Goal: Task Accomplishment & Management: Use online tool/utility

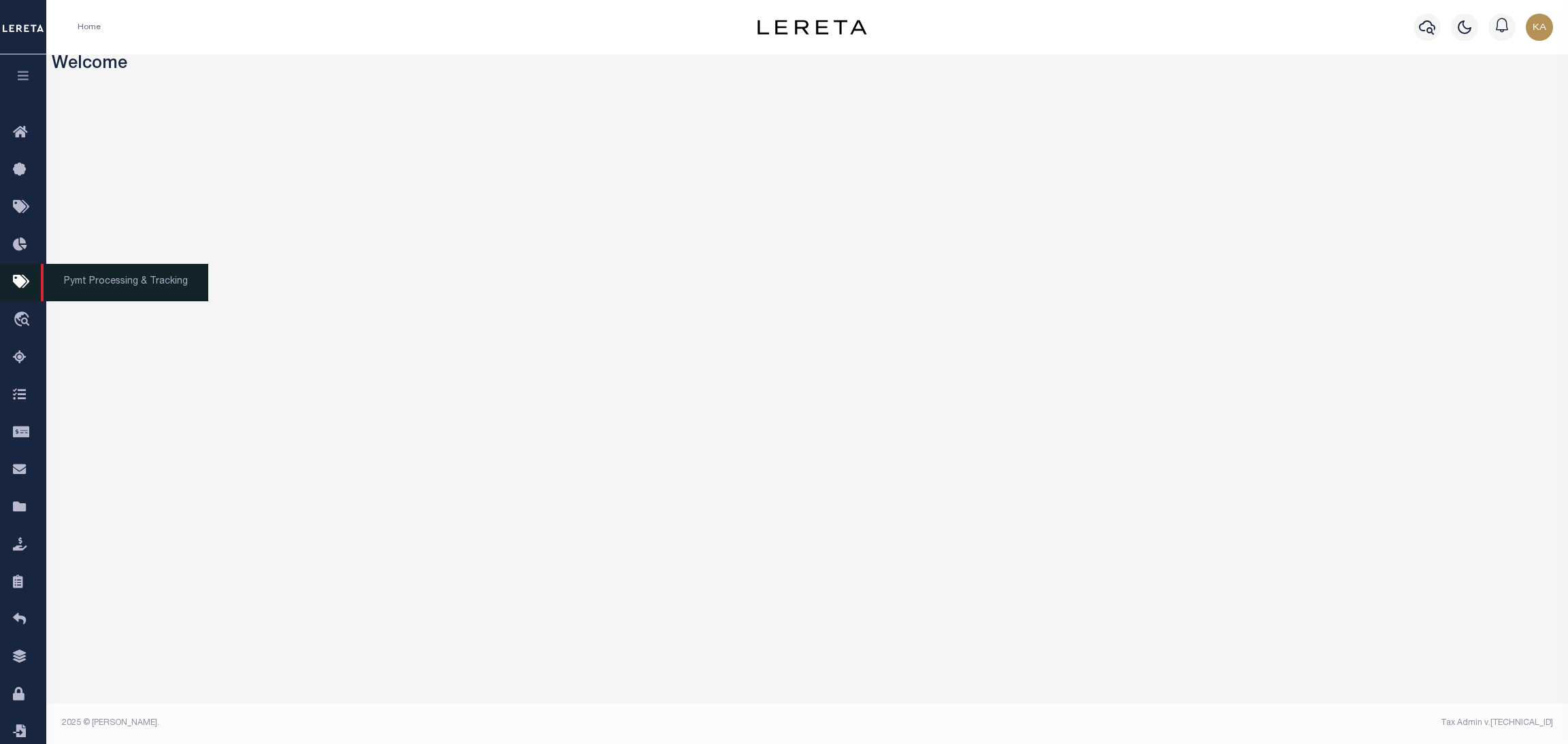
click at [16, 291] on icon at bounding box center [23, 283] width 21 height 17
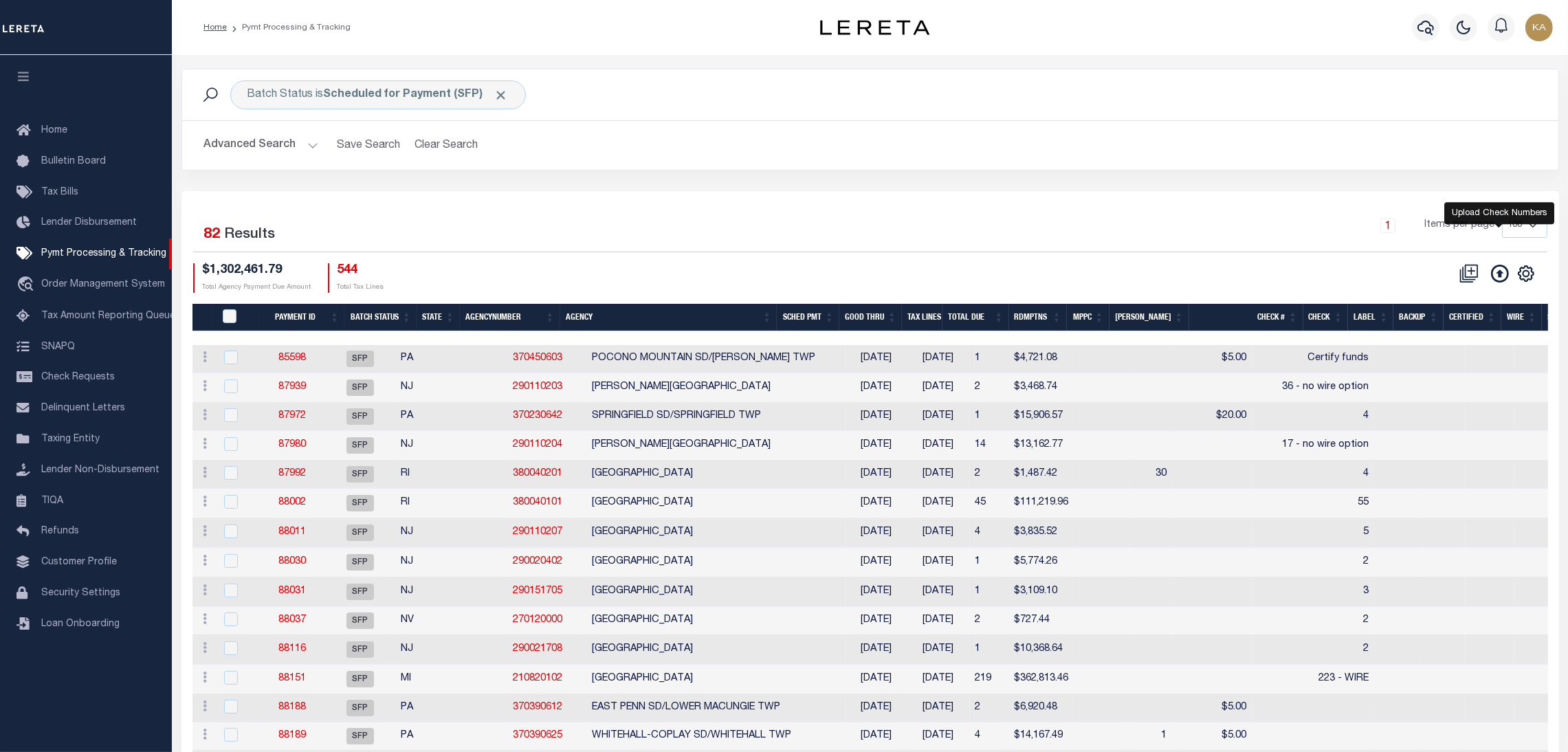
click at [1504, 276] on icon at bounding box center [1500, 274] width 18 height 18
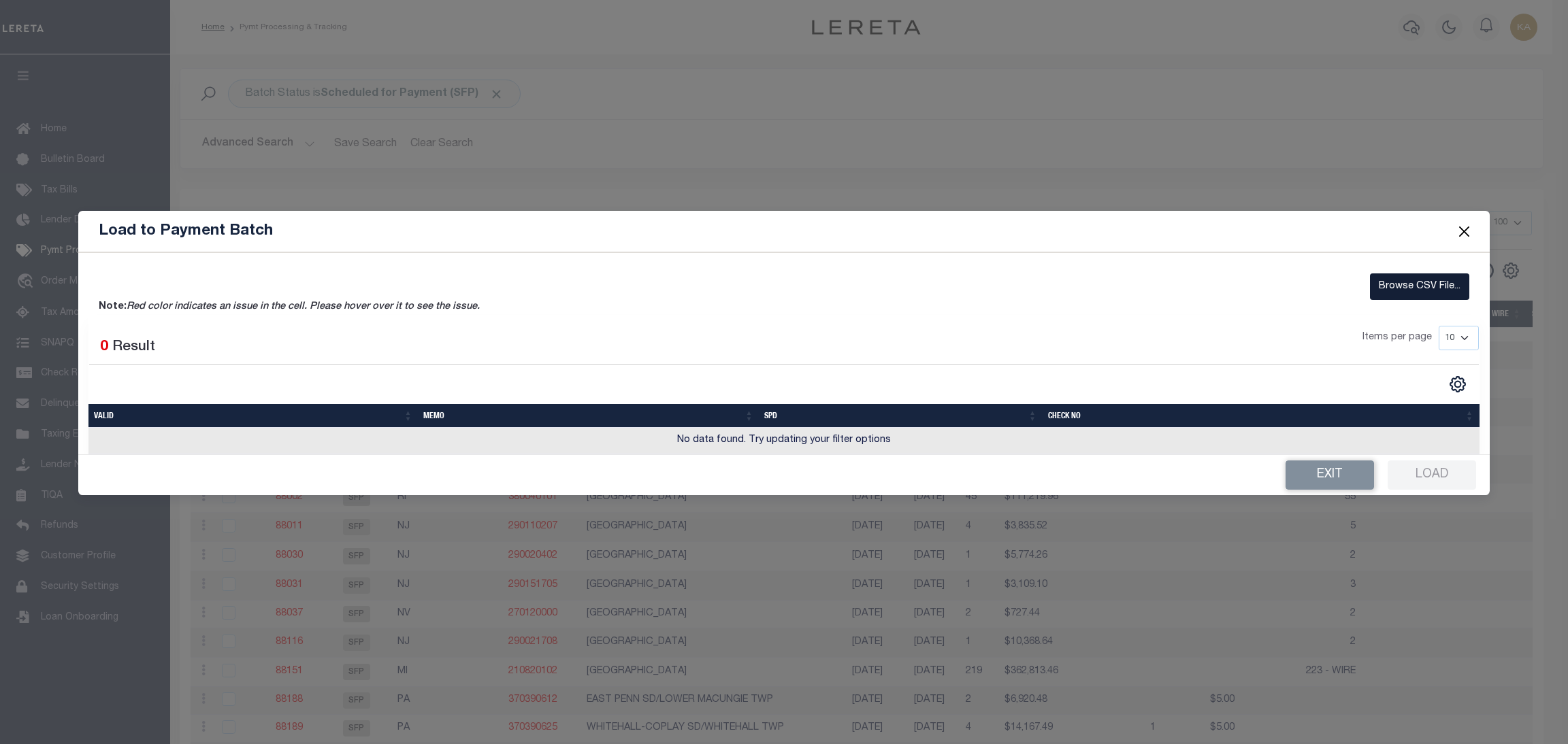
click at [1422, 285] on label "Browse CSV File..." at bounding box center [1420, 287] width 99 height 27
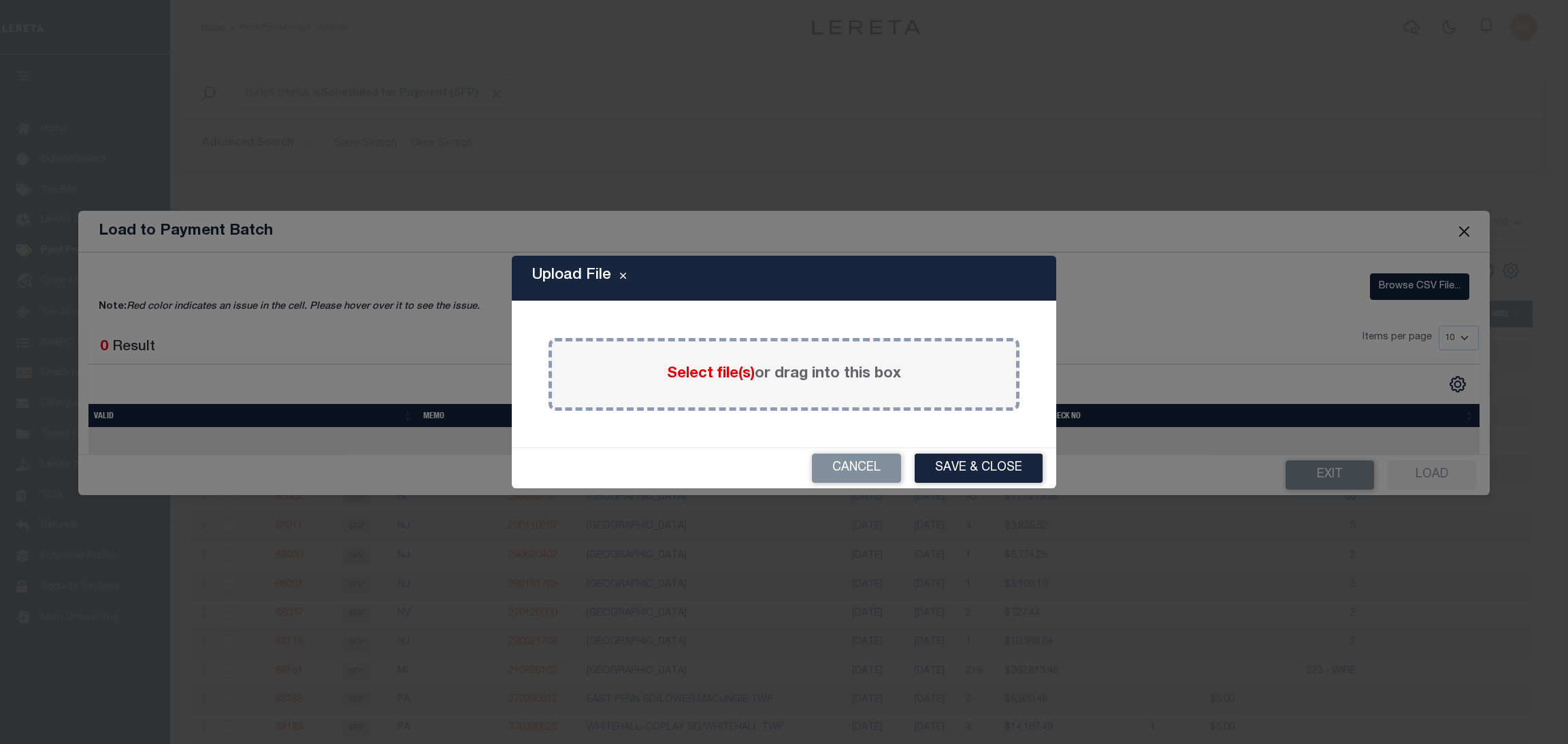
click at [680, 376] on span "Select file(s)" at bounding box center [710, 374] width 88 height 15
click at [0, 0] on input "Select file(s) or drag into this box" at bounding box center [0, 0] width 0 height 0
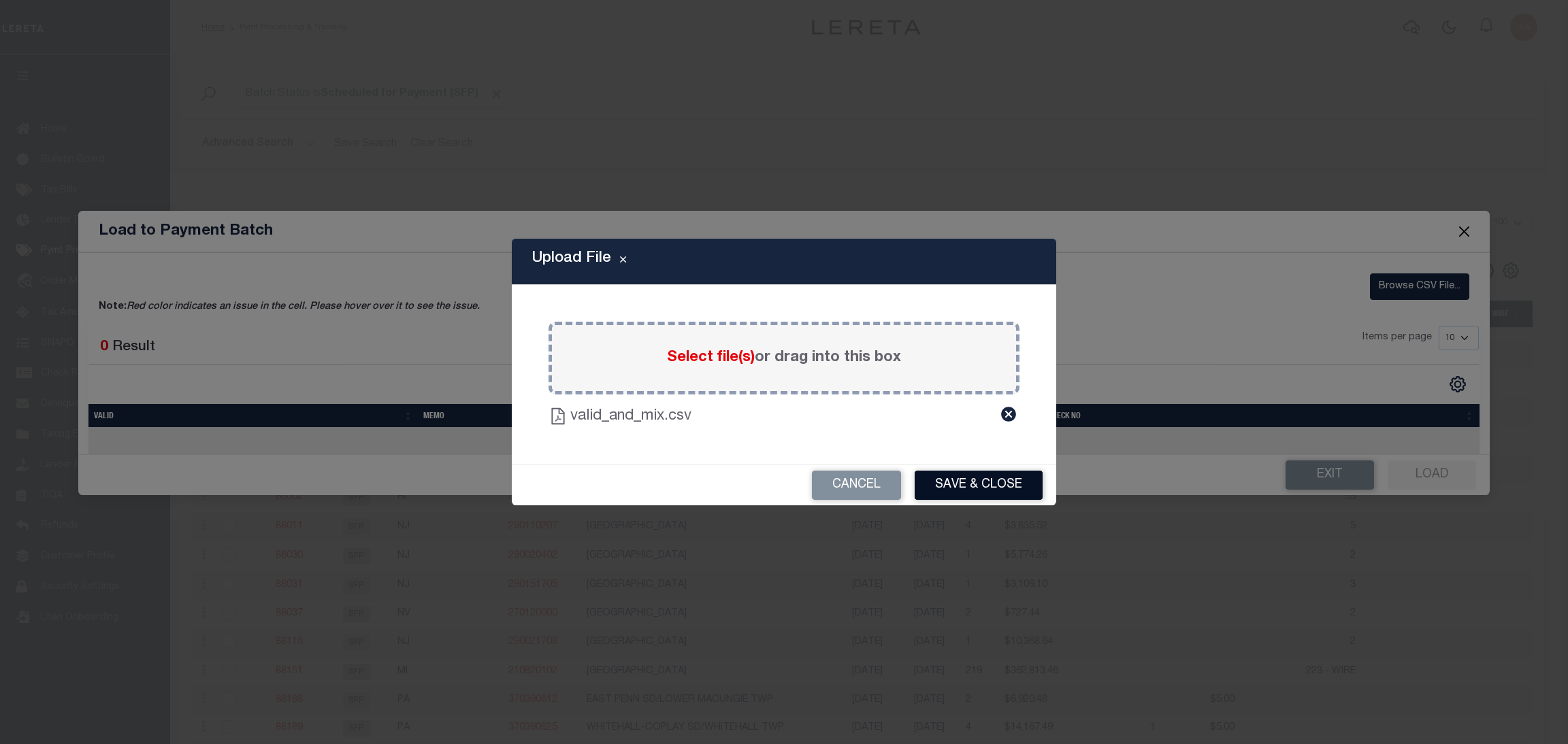
click at [952, 474] on button "Save & Close" at bounding box center [978, 486] width 128 height 30
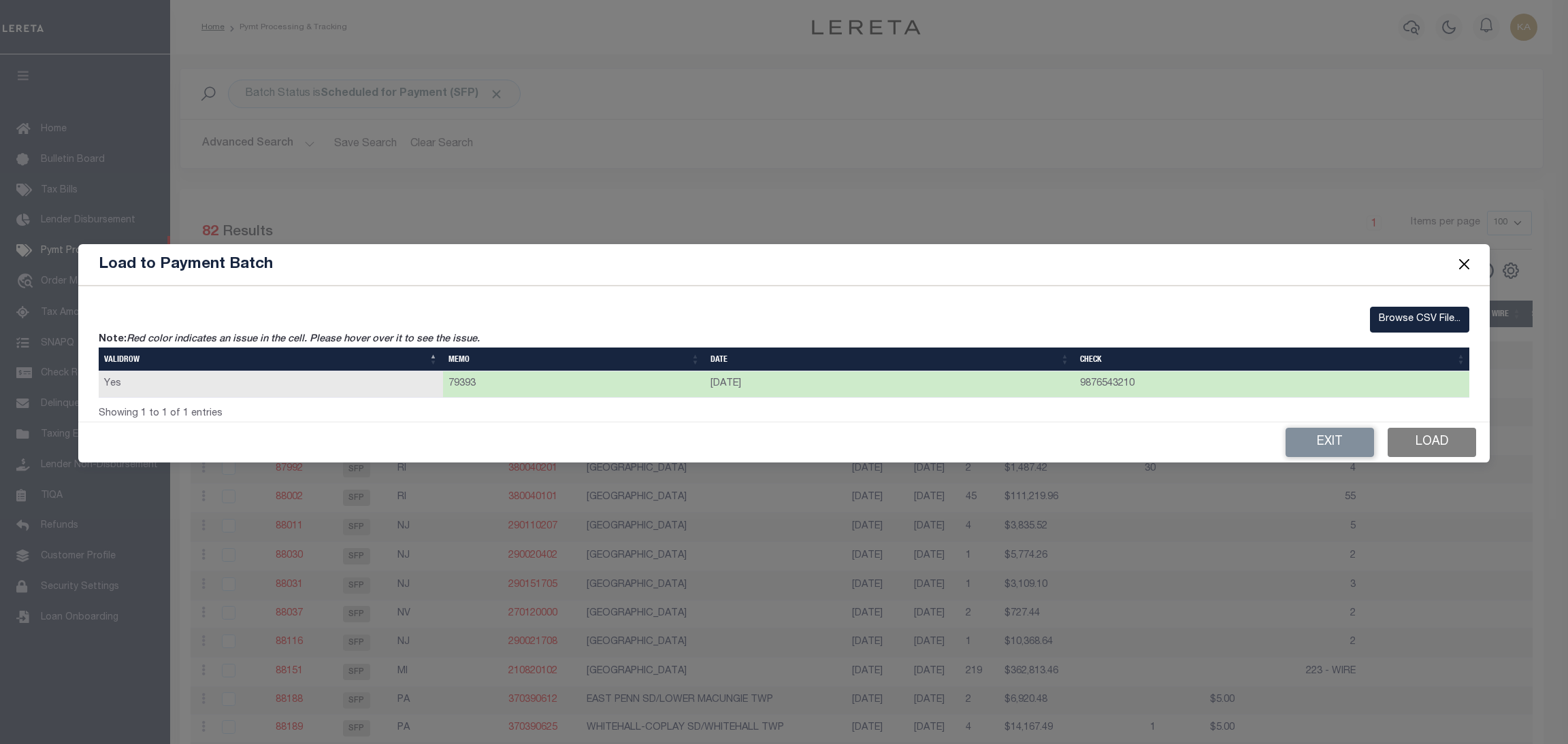
click at [1407, 445] on button "Load" at bounding box center [1432, 443] width 89 height 30
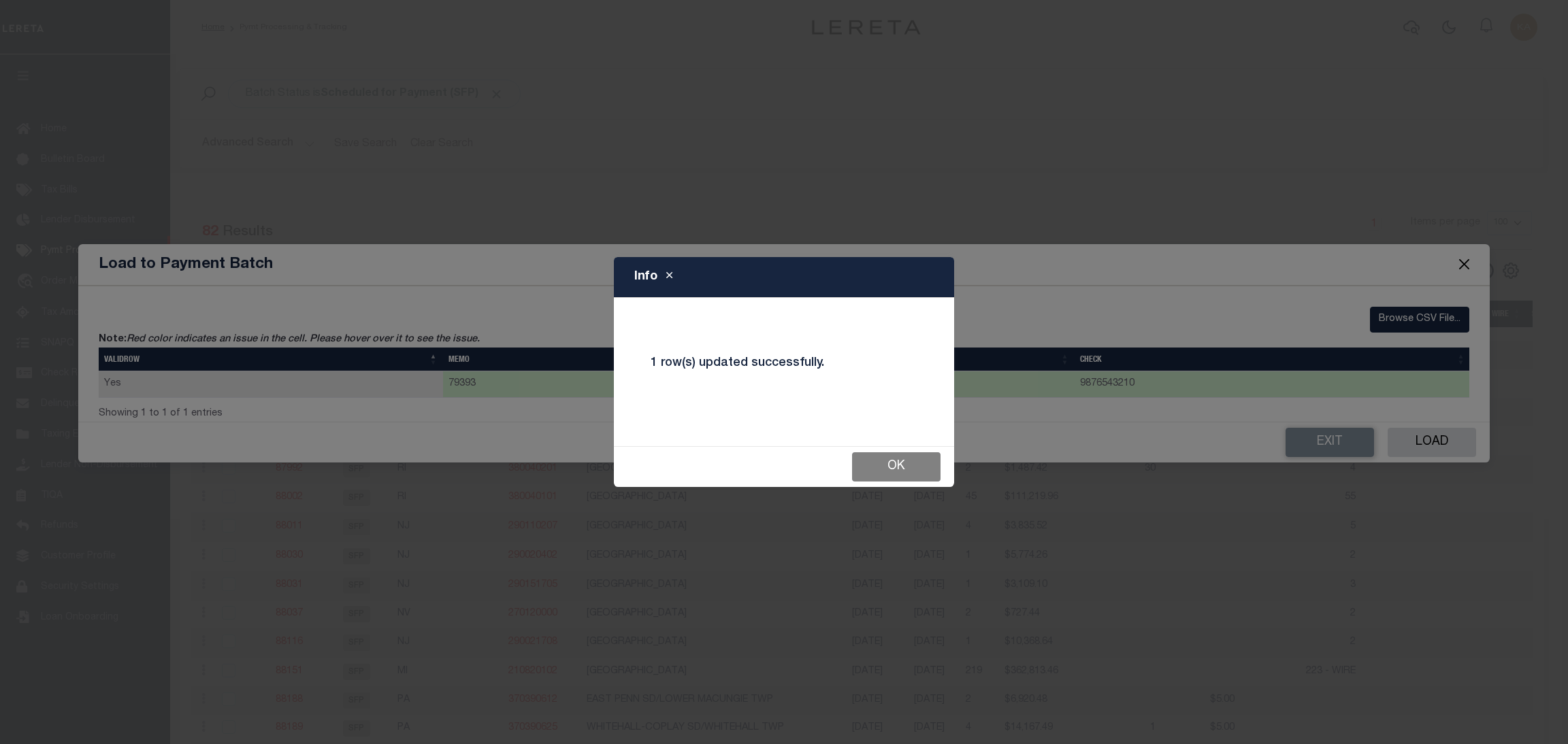
click at [901, 471] on button "Ok" at bounding box center [897, 467] width 89 height 30
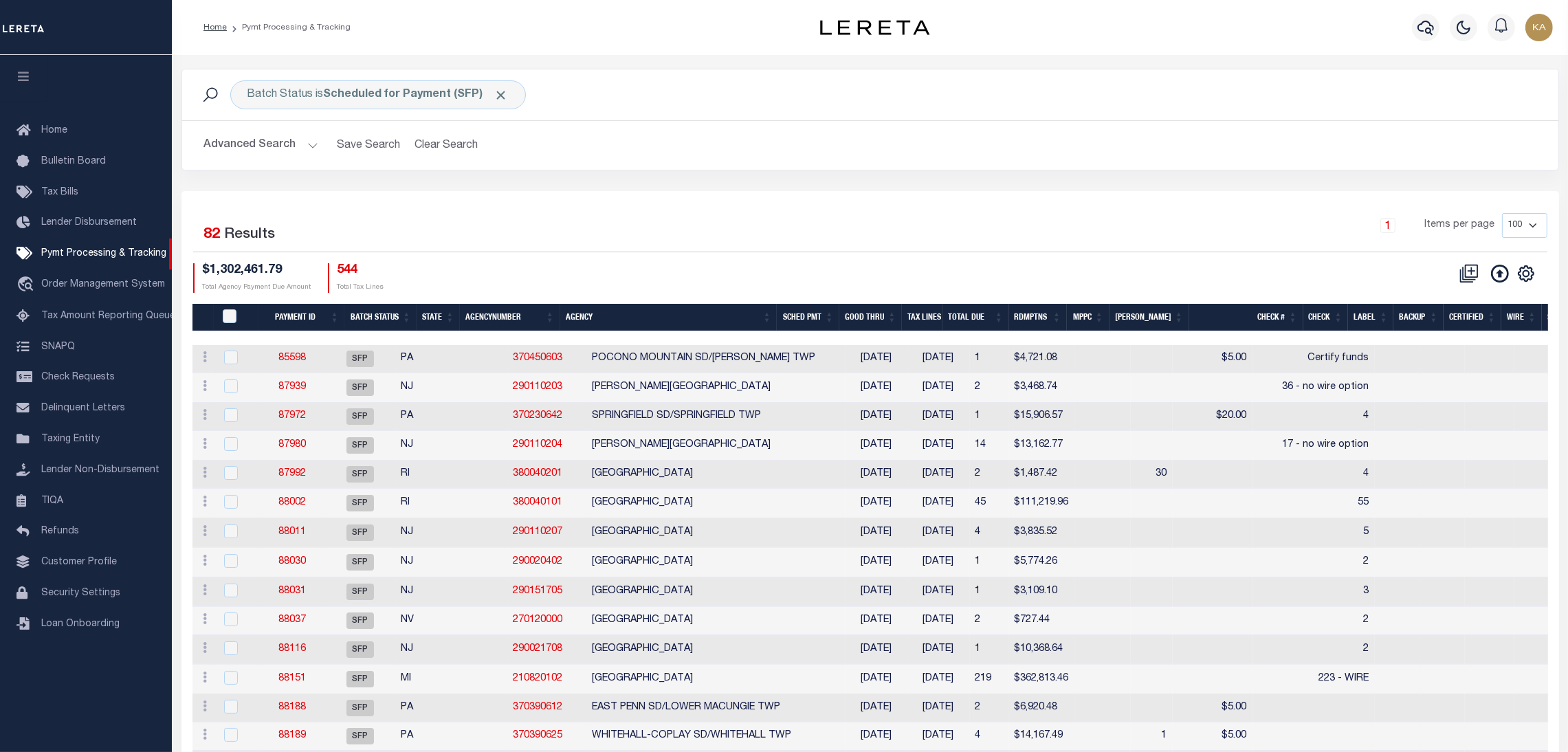
click at [288, 147] on button "Advanced Search" at bounding box center [261, 146] width 114 height 27
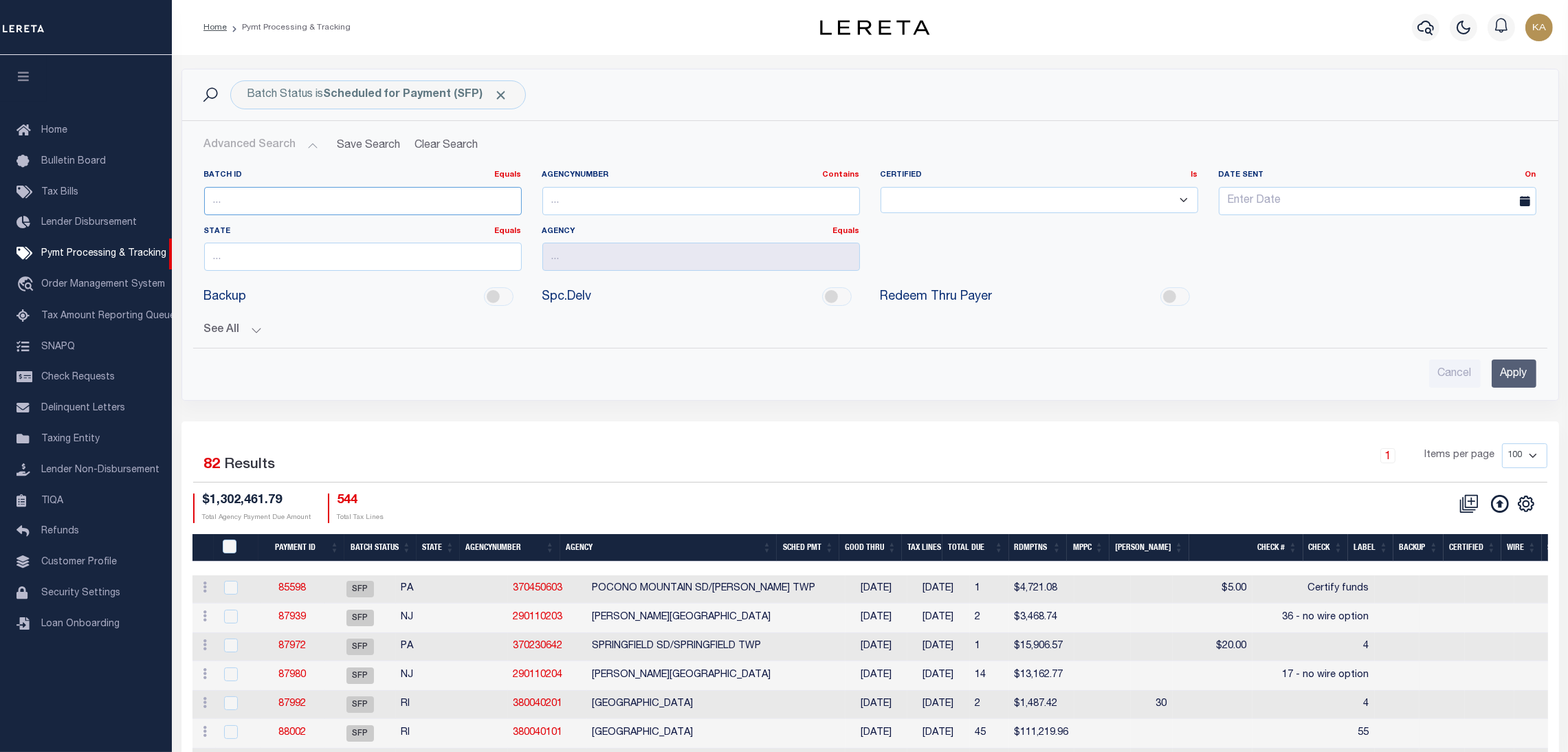
click at [356, 210] on input "number" at bounding box center [362, 201] width 318 height 28
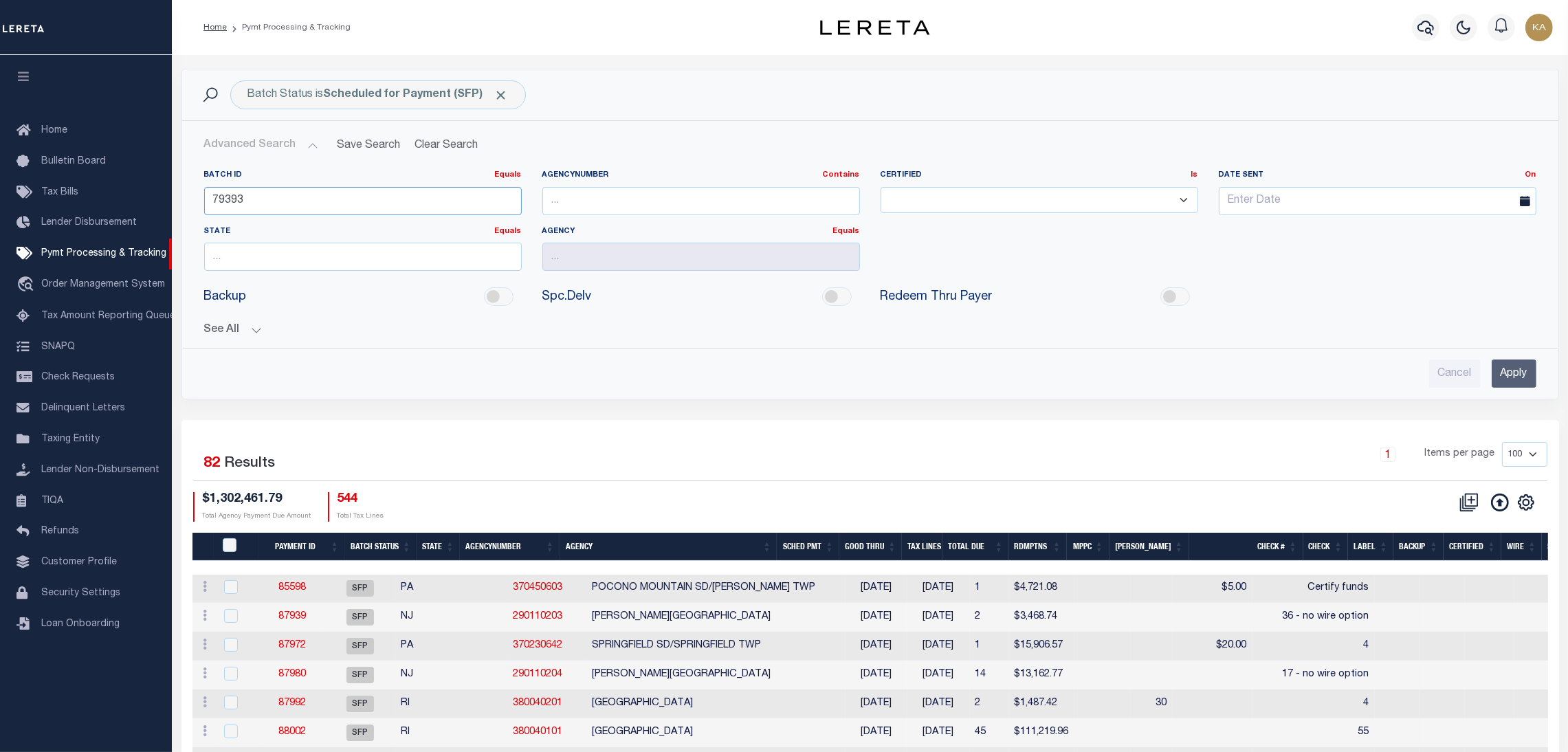
type input "79393"
click at [1510, 371] on input "Apply" at bounding box center [1514, 374] width 45 height 28
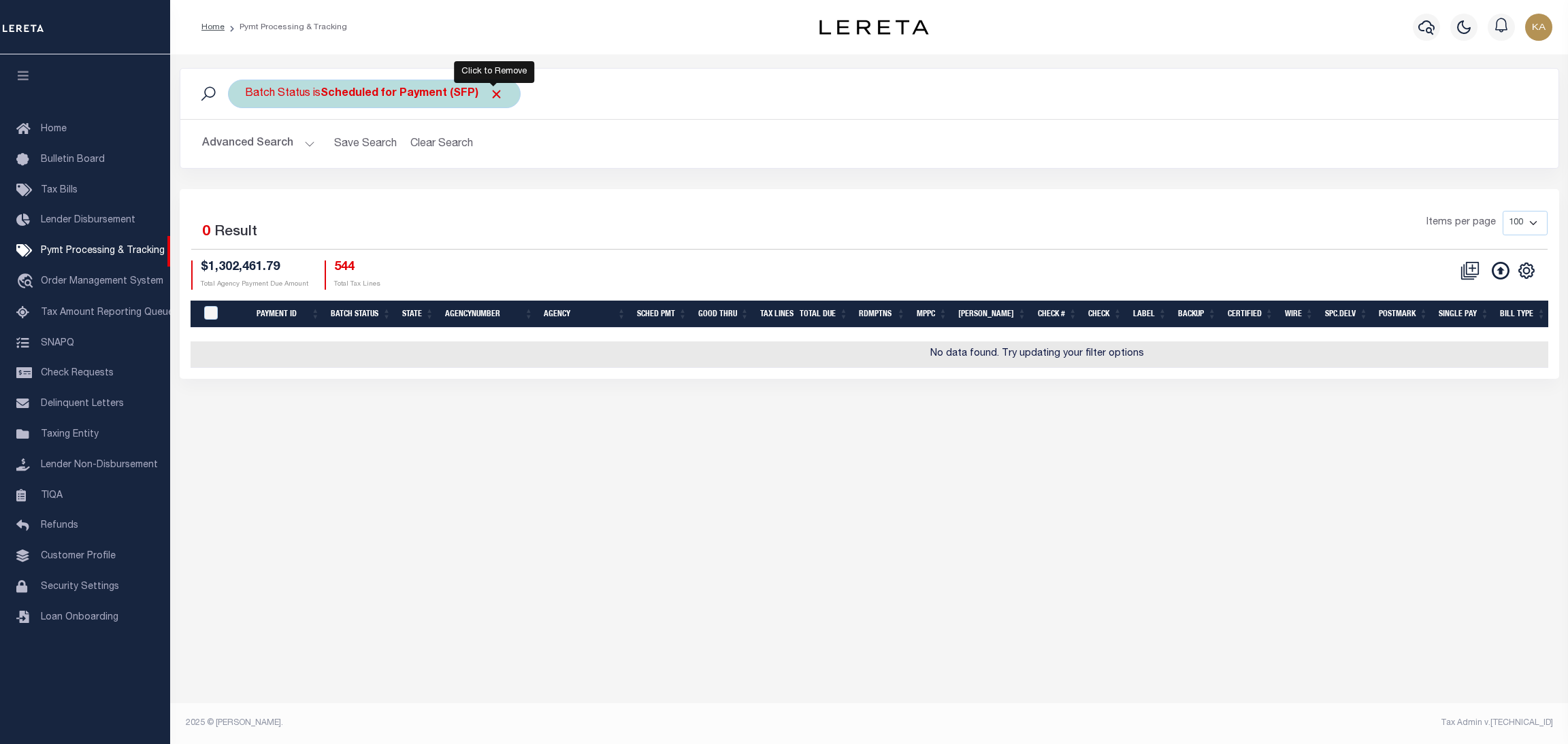
click at [494, 94] on span "Click to Remove" at bounding box center [496, 94] width 14 height 14
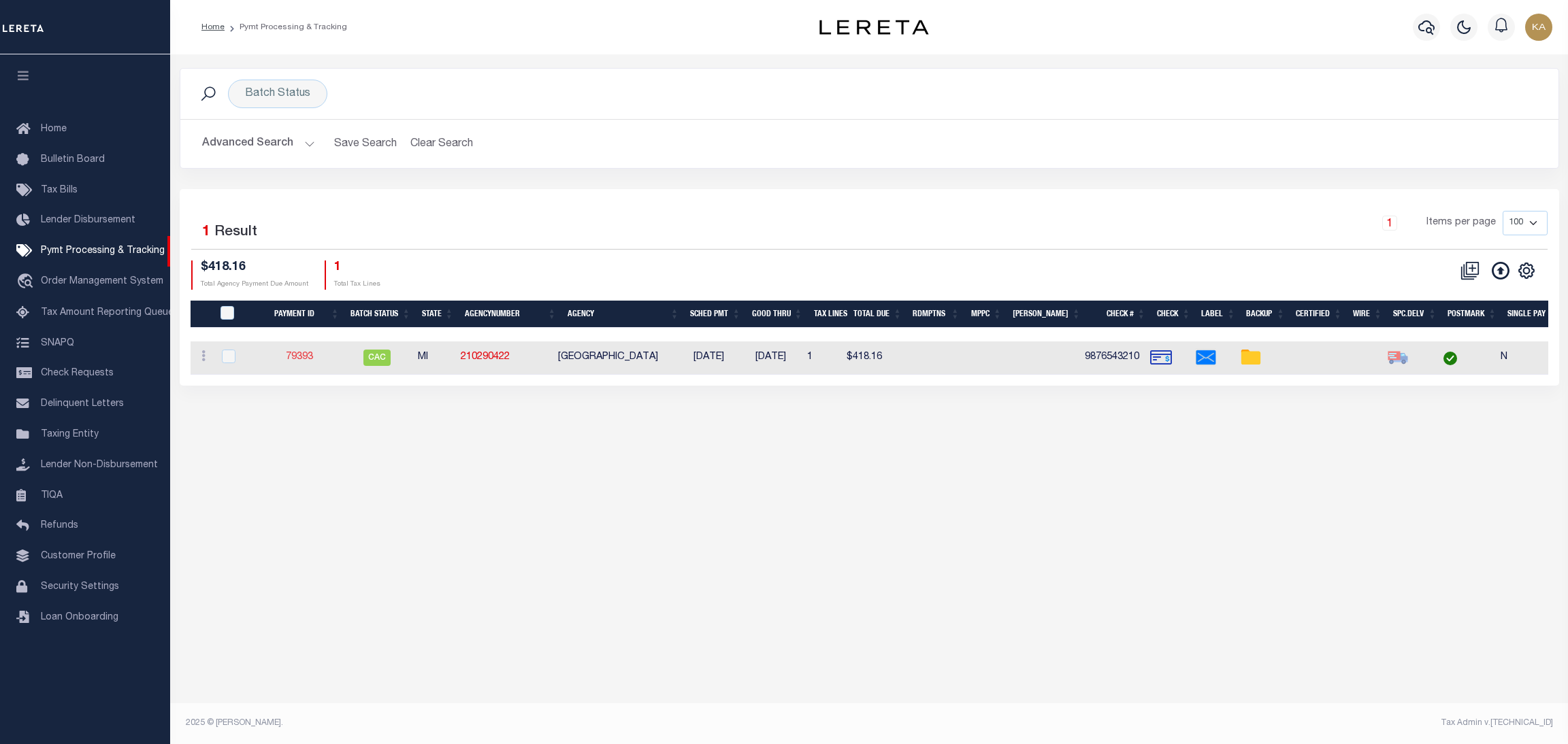
click at [303, 359] on link "79393" at bounding box center [299, 356] width 27 height 10
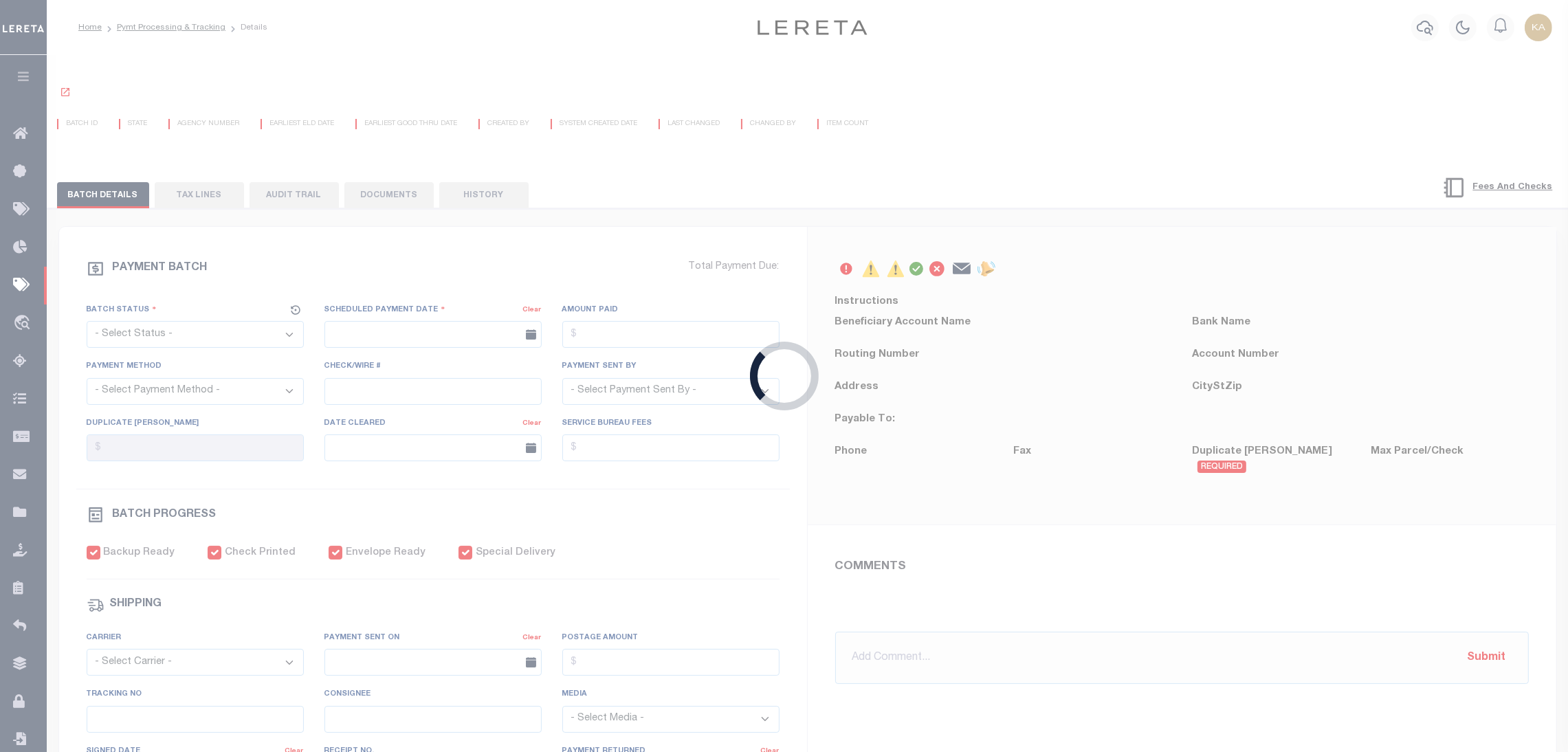
select select "CAC"
type input "[DATE]"
type input "$418.16"
select select "CHK"
type input "9876543210"
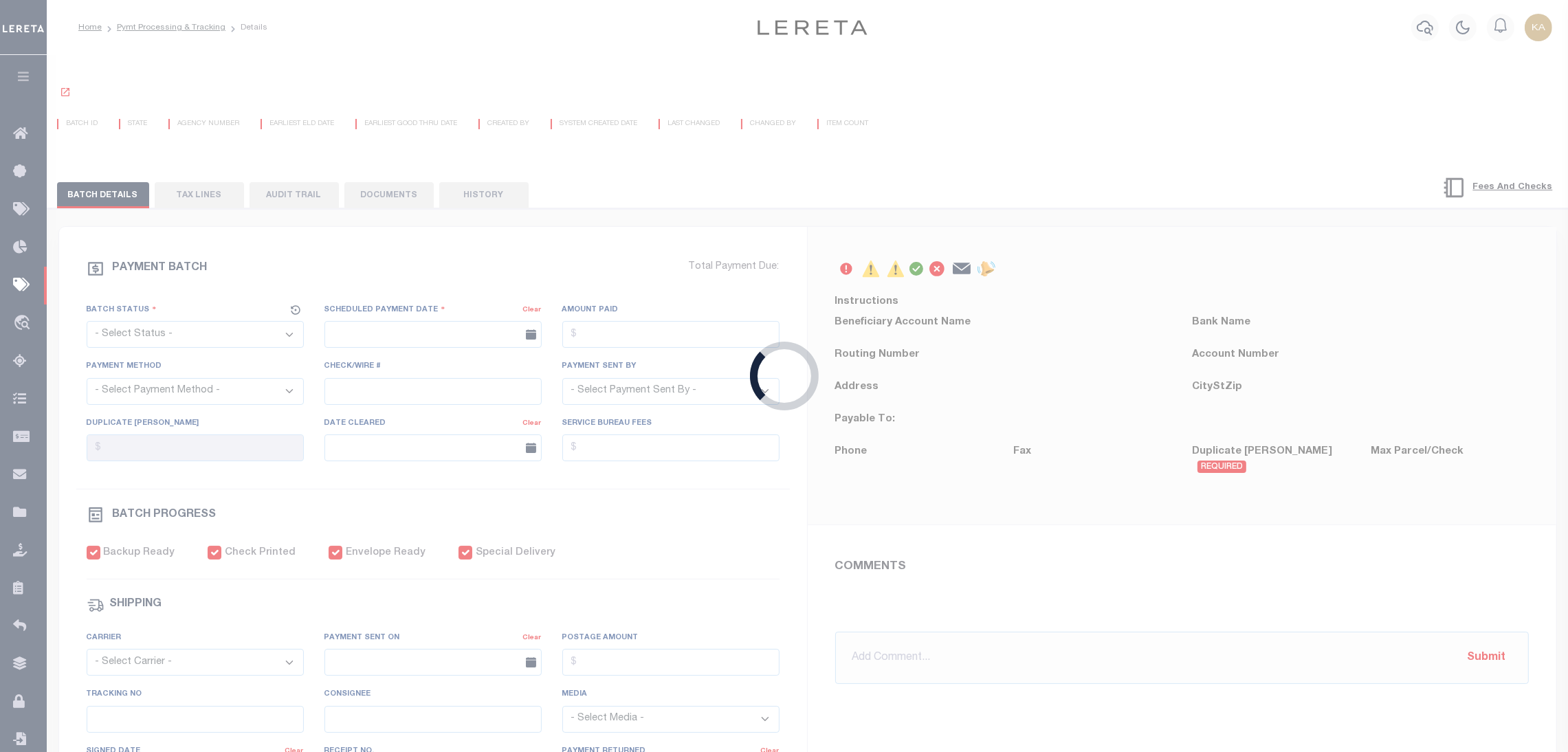
select select
checkbox input "true"
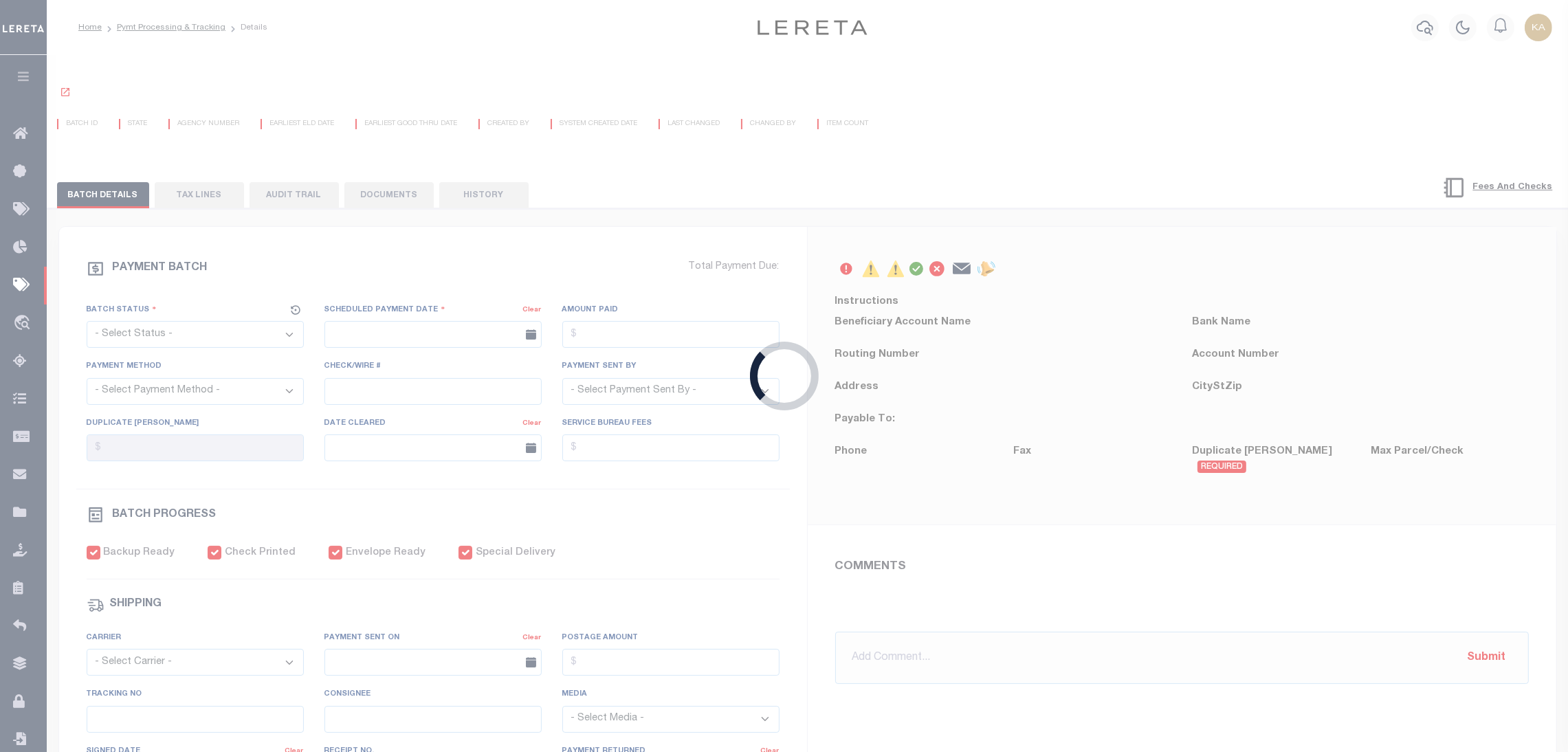
select select "USS"
type input "[DATE]"
type input "$9.2"
type input "9405 5301 0935 5104 0746 52"
type input "N"
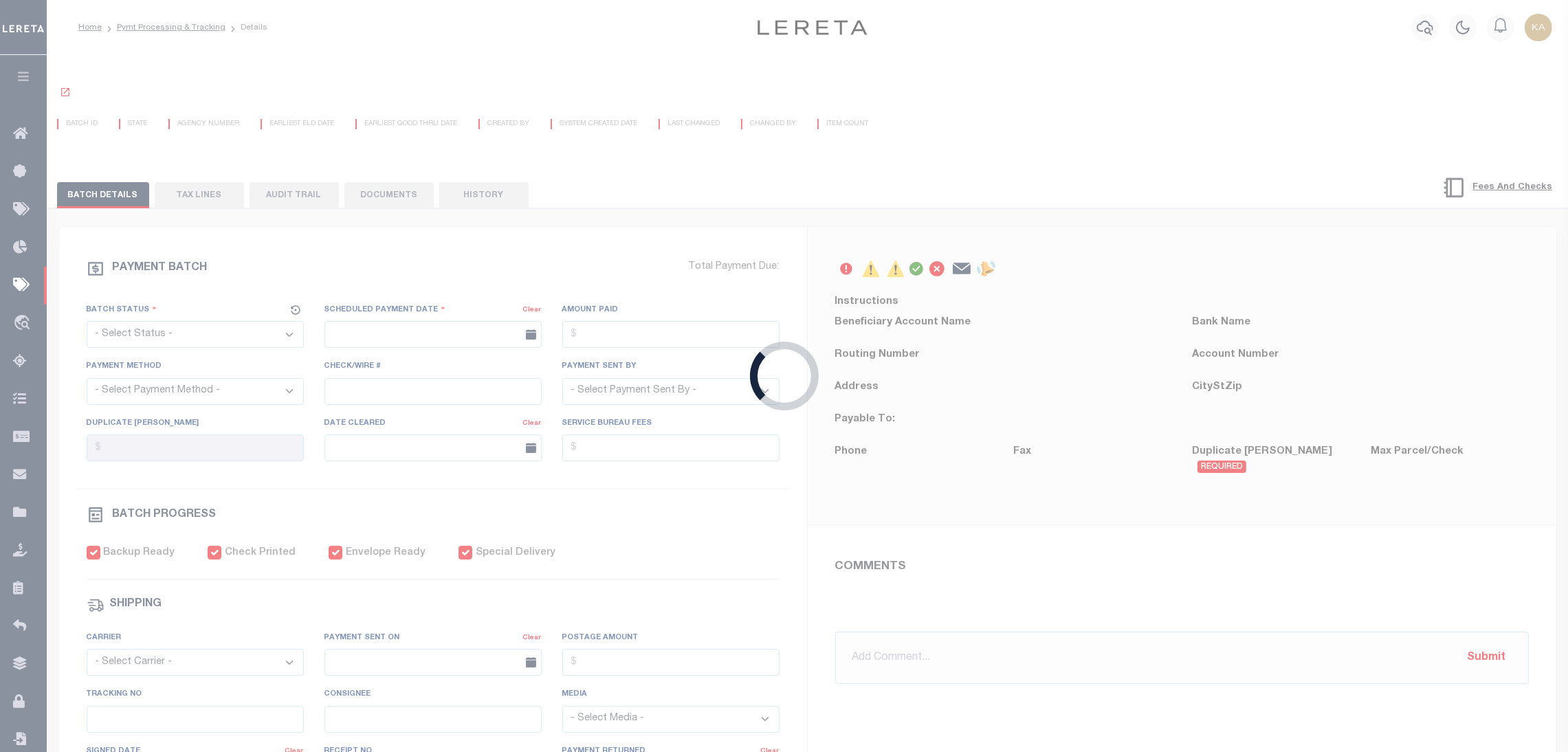
radio input "true"
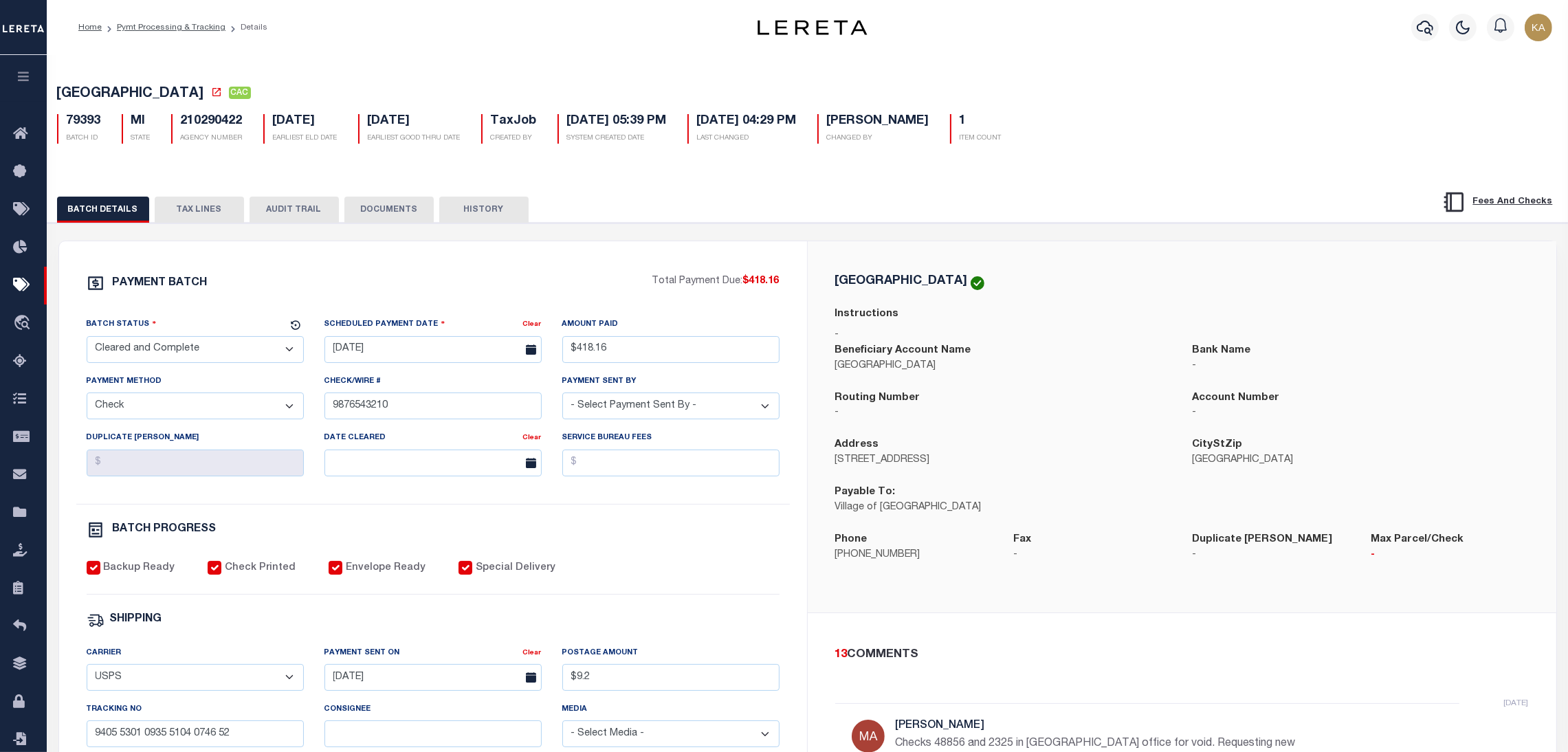
click at [471, 210] on button "HISTORY" at bounding box center [484, 209] width 90 height 26
